Goal: Task Accomplishment & Management: Complete application form

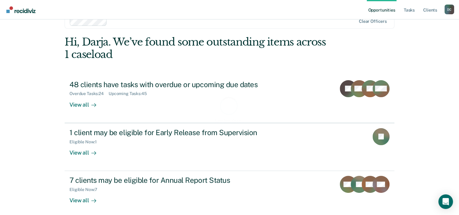
scroll to position [18, 0]
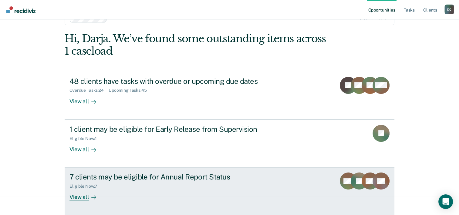
click at [82, 194] on div "View all" at bounding box center [86, 195] width 34 height 12
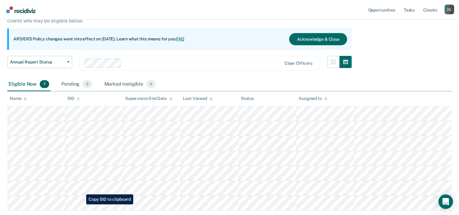
scroll to position [56, 0]
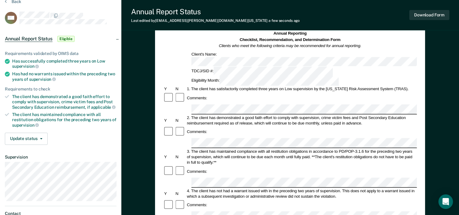
scroll to position [29, 0]
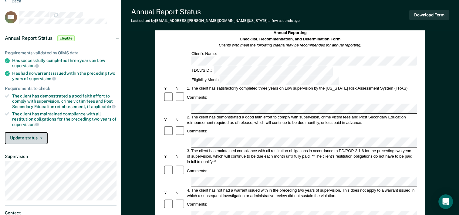
click at [38, 139] on button "Update status" at bounding box center [26, 138] width 43 height 12
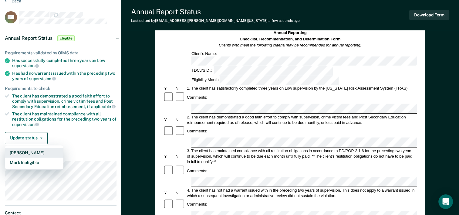
click at [44, 150] on button "[PERSON_NAME]" at bounding box center [34, 153] width 59 height 10
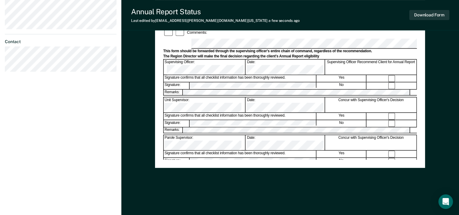
scroll to position [0, 0]
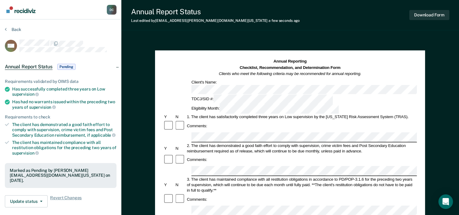
click at [381, 73] on div "Annual Reporting Checklist, Recommendation, and Determination Form Clients who …" at bounding box center [290, 68] width 254 height 18
click at [397, 62] on div "Annual Reporting Checklist, Recommendation, and Determination Form Clients who …" at bounding box center [290, 68] width 254 height 18
click at [433, 17] on button "Download Form" at bounding box center [429, 15] width 40 height 10
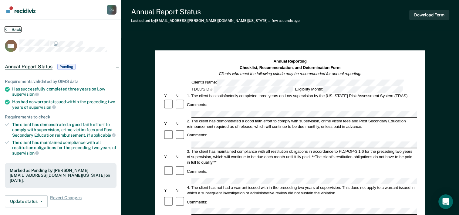
click at [17, 29] on button "Back" at bounding box center [13, 29] width 16 height 5
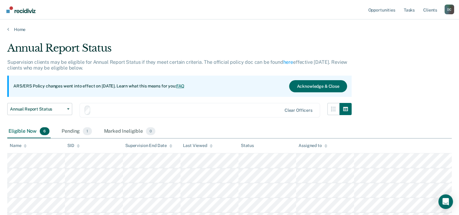
scroll to position [56, 0]
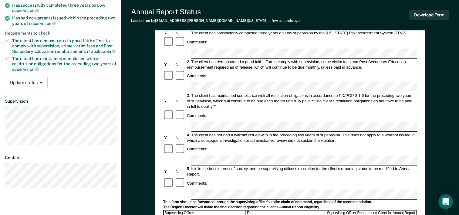
scroll to position [84, 0]
click at [162, 139] on div "Annual Reporting Checklist, Recommendation, and Determination Form Clients who …" at bounding box center [290, 143] width 270 height 352
click at [163, 177] on div at bounding box center [168, 183] width 11 height 12
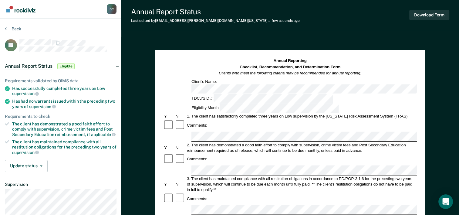
scroll to position [0, 0]
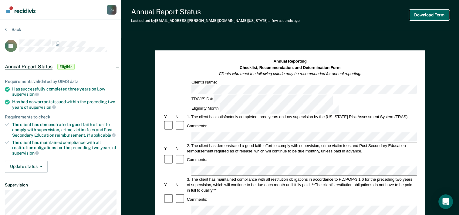
click at [421, 16] on button "Download Form" at bounding box center [429, 15] width 40 height 10
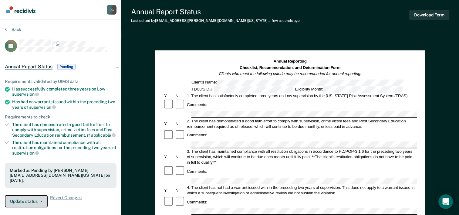
click at [32, 195] on button "Update status" at bounding box center [26, 201] width 43 height 12
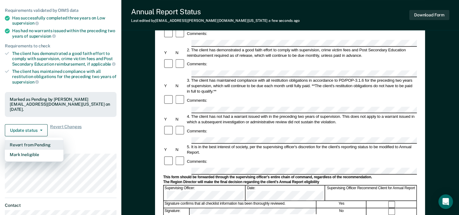
scroll to position [71, 0]
click at [37, 139] on button "Revert from Pending" at bounding box center [34, 144] width 59 height 10
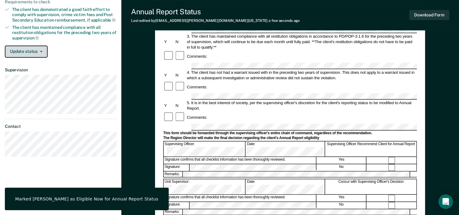
scroll to position [0, 0]
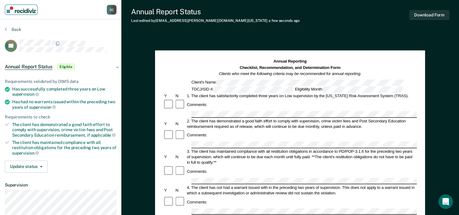
click at [34, 10] on img "Main navigation" at bounding box center [21, 9] width 29 height 7
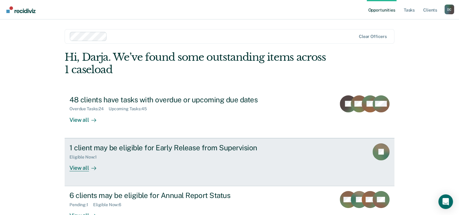
scroll to position [43, 0]
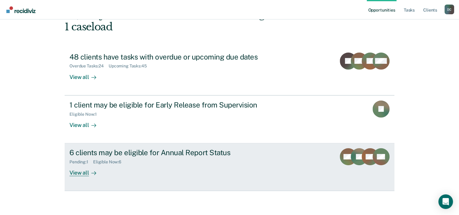
click at [85, 169] on div "View all" at bounding box center [86, 170] width 34 height 12
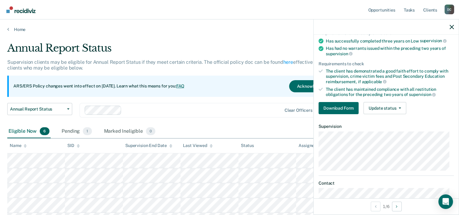
scroll to position [56, 0]
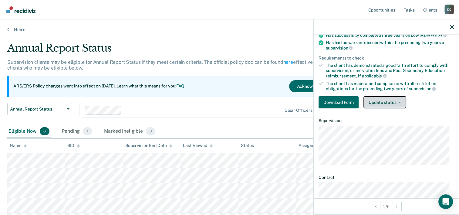
click at [387, 101] on button "Update status" at bounding box center [384, 102] width 43 height 12
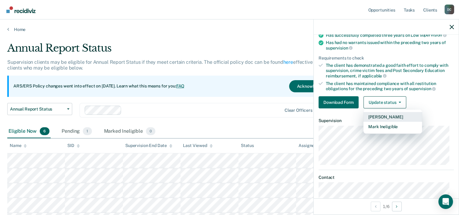
click at [392, 114] on button "[PERSON_NAME]" at bounding box center [392, 117] width 59 height 10
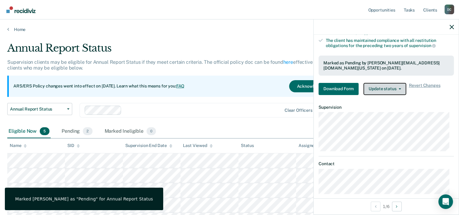
scroll to position [106, 0]
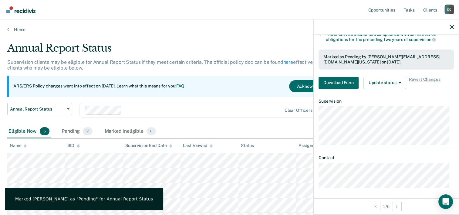
click at [228, 32] on main "Annual Report Status Supervision clients may be eligible for Annual Report Stat…" at bounding box center [229, 150] width 459 height 237
click at [452, 25] on icon "button" at bounding box center [451, 27] width 4 height 4
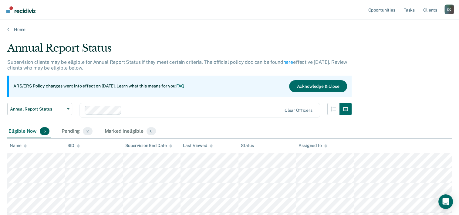
scroll to position [56, 0]
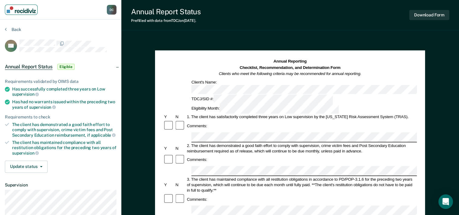
click at [16, 10] on img "Main navigation" at bounding box center [21, 9] width 29 height 7
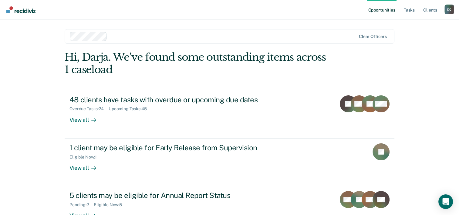
scroll to position [43, 0]
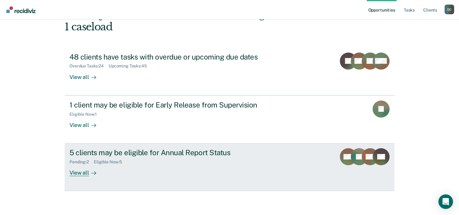
click at [91, 174] on icon at bounding box center [93, 172] width 5 height 5
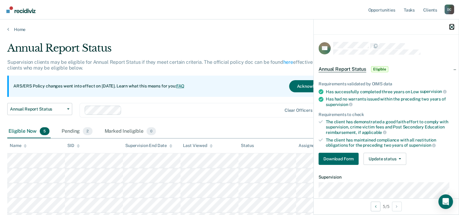
click at [452, 29] on icon "button" at bounding box center [451, 27] width 4 height 4
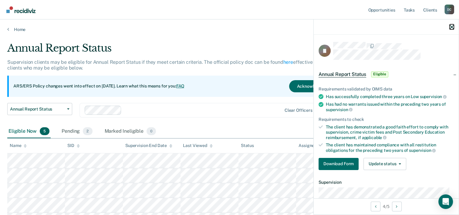
click at [453, 26] on icon "button" at bounding box center [451, 27] width 4 height 4
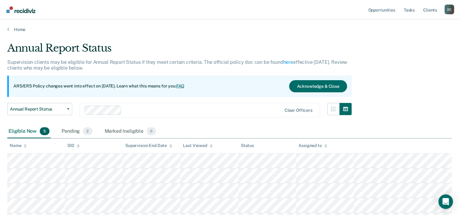
scroll to position [56, 0]
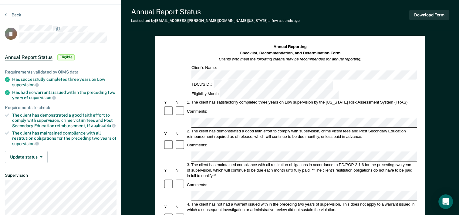
scroll to position [13, 0]
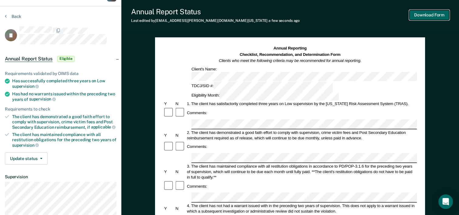
click at [415, 13] on button "Download Form" at bounding box center [429, 15] width 40 height 10
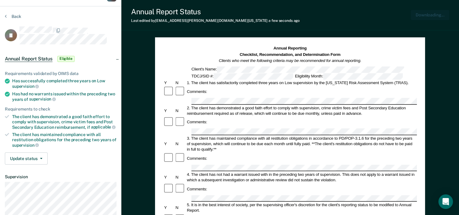
scroll to position [0, 0]
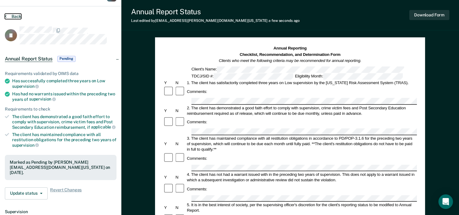
click at [17, 15] on button "Back" at bounding box center [13, 16] width 16 height 5
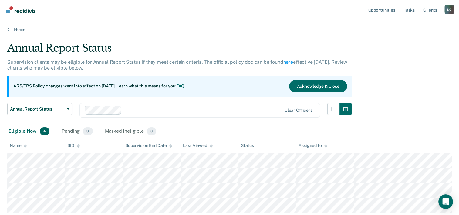
scroll to position [41, 0]
